Goal: Information Seeking & Learning: Learn about a topic

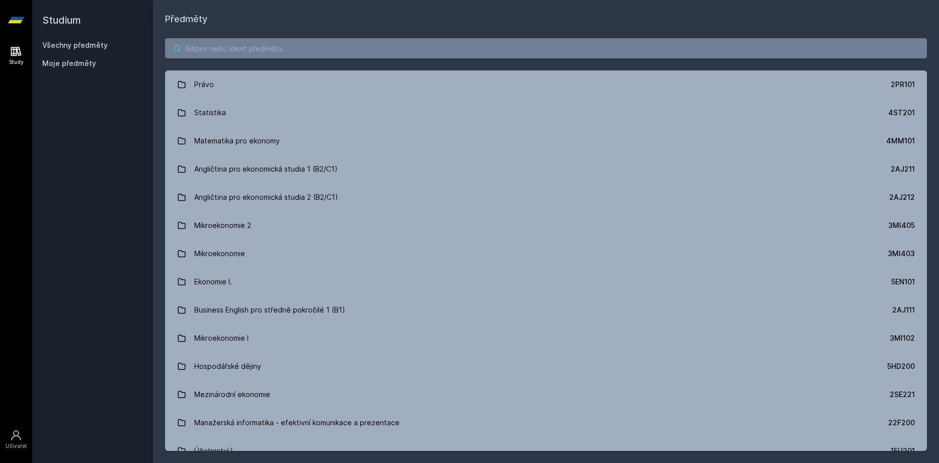
click at [419, 52] on input "search" at bounding box center [546, 48] width 762 height 20
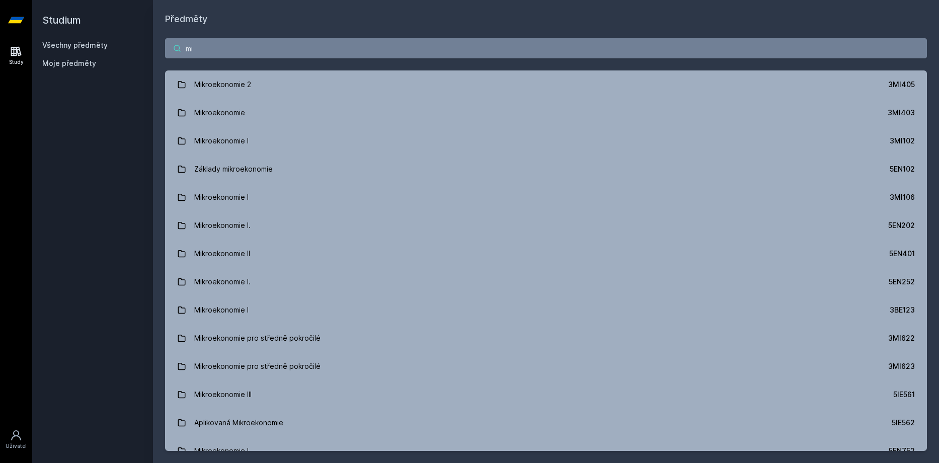
type input "m"
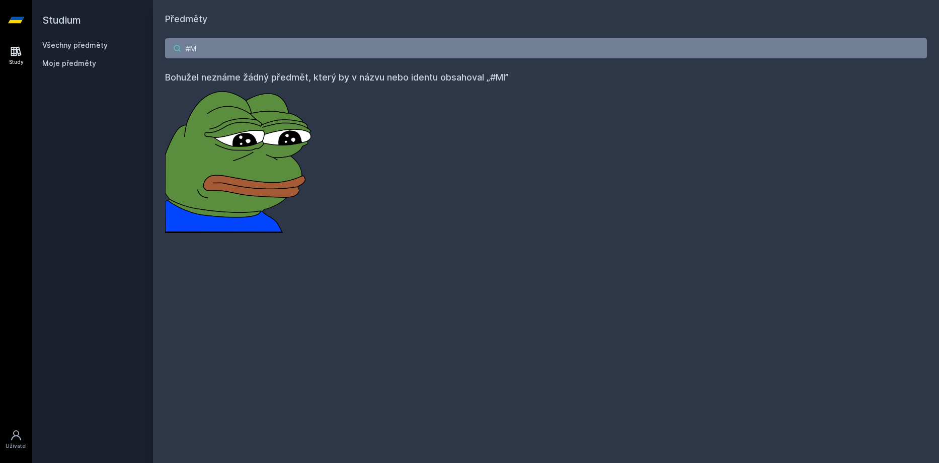
type input "#"
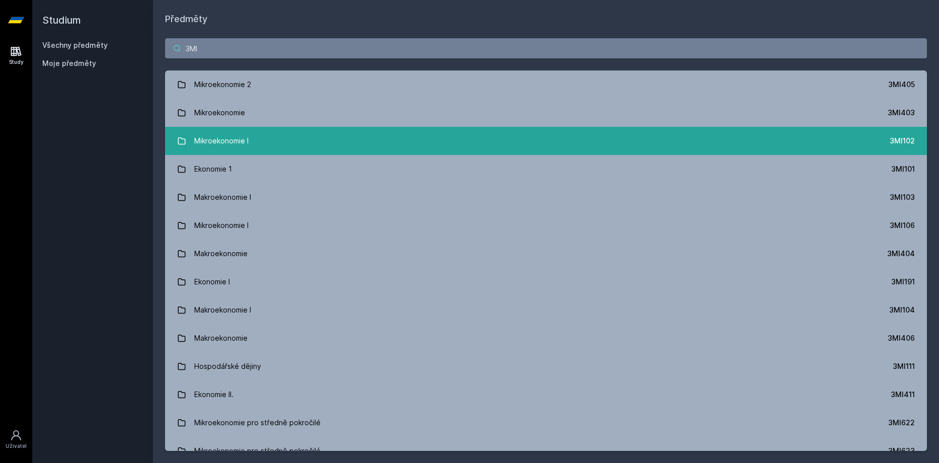
type input "3MI"
click at [369, 137] on link "Mikroekonomie I 3MI102" at bounding box center [546, 141] width 762 height 28
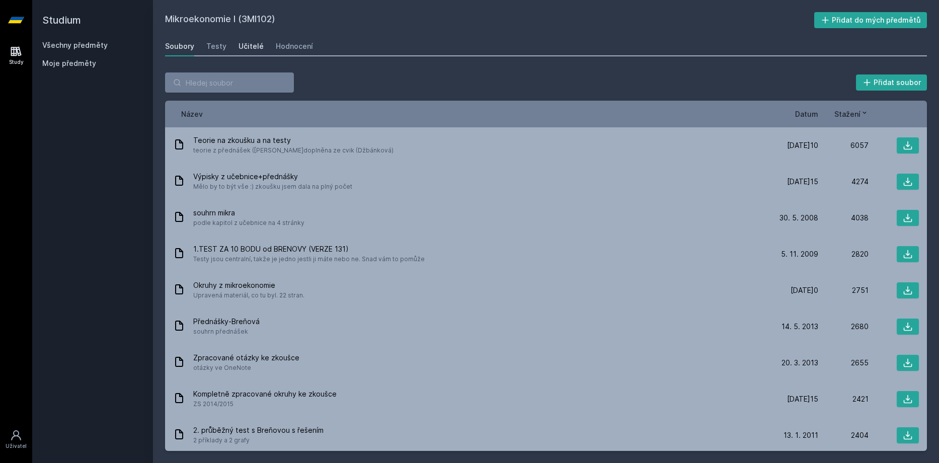
click at [243, 46] on div "Učitelé" at bounding box center [251, 46] width 25 height 10
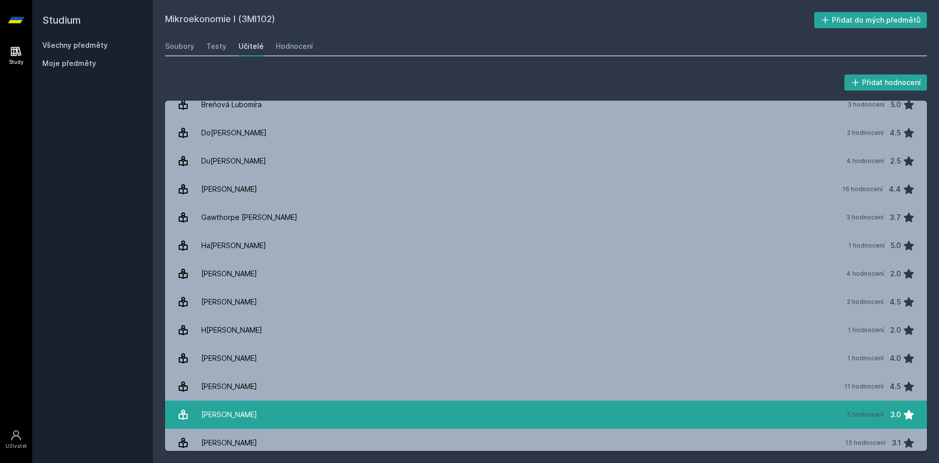
scroll to position [99, 0]
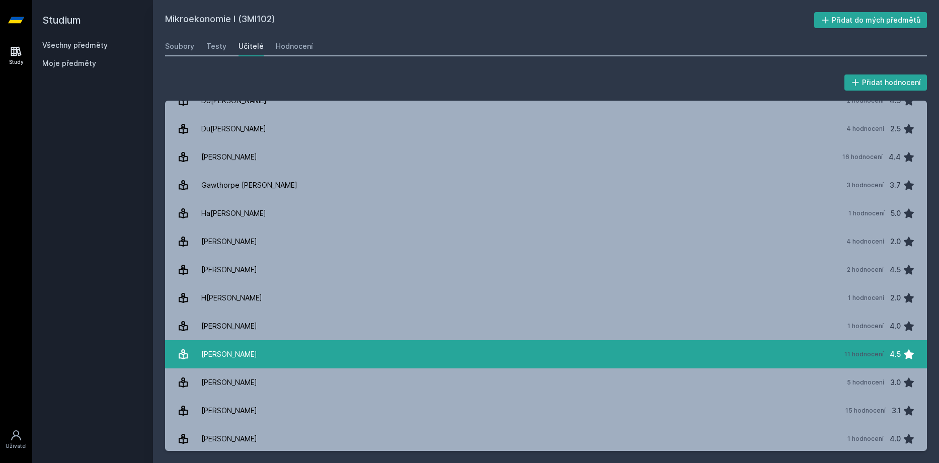
click at [288, 358] on link "Ka[PERSON_NAME] 11 hodnocení 4.5" at bounding box center [546, 354] width 762 height 28
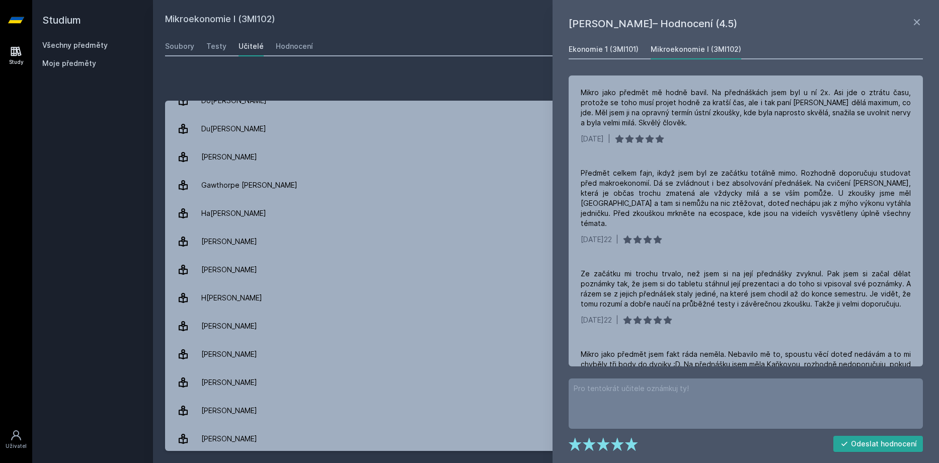
click at [616, 49] on div "Ekonomie 1 (3MI101)" at bounding box center [604, 49] width 70 height 10
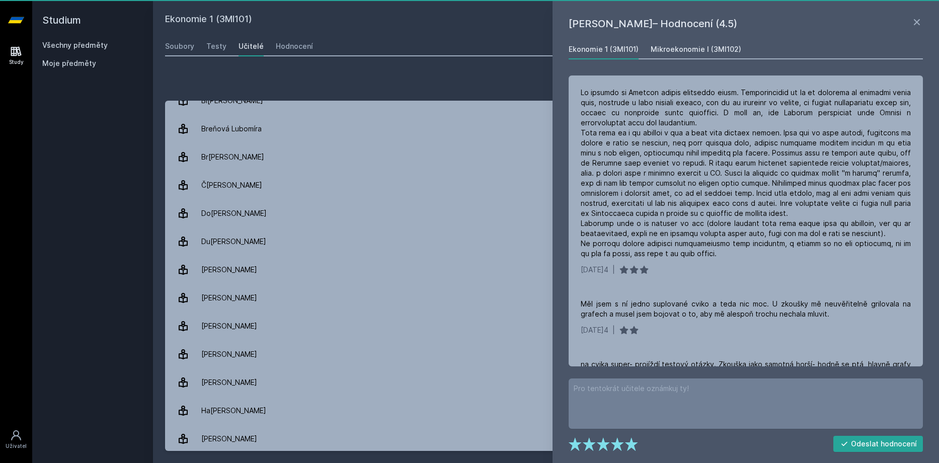
scroll to position [211, 0]
click at [685, 47] on div "Mikroekonomie I (3MI102)" at bounding box center [696, 49] width 91 height 10
